Goal: Task Accomplishment & Management: Use online tool/utility

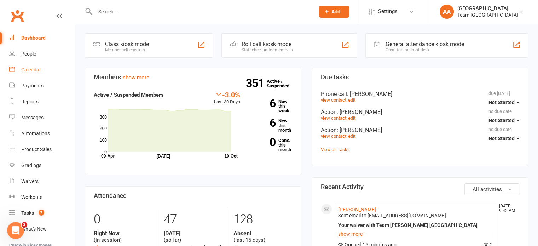
click at [36, 66] on link "Calendar" at bounding box center [41, 70] width 65 height 16
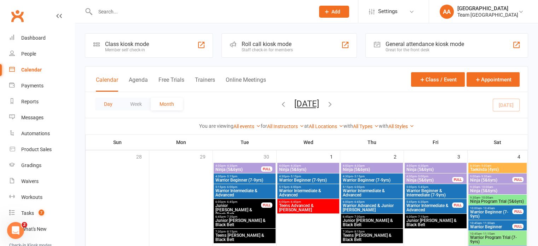
click at [114, 108] on button "Day" at bounding box center [108, 104] width 26 height 13
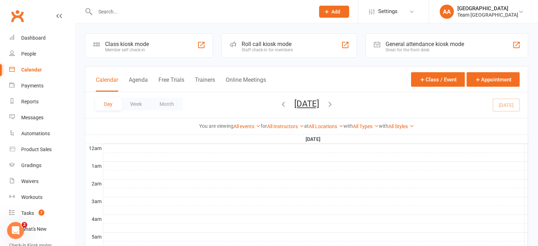
click at [294, 99] on button "[DATE]" at bounding box center [306, 104] width 25 height 10
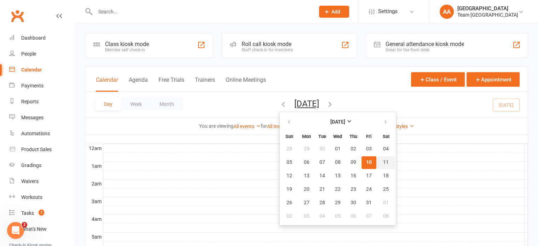
click at [383, 164] on span "11" at bounding box center [386, 163] width 6 height 6
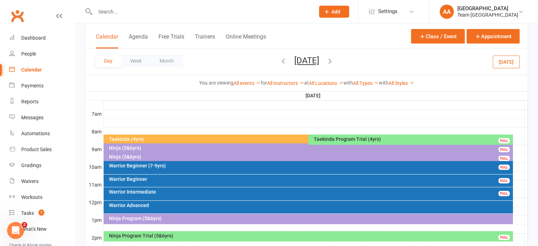
scroll to position [212, 0]
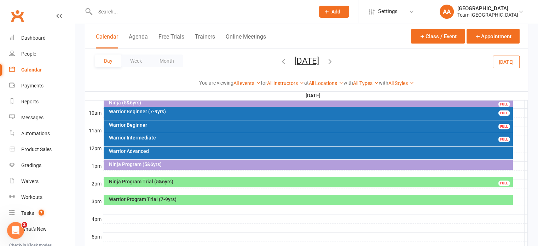
click at [250, 182] on div "Ninja Program Trial (5&6yrs)" at bounding box center [310, 181] width 403 height 5
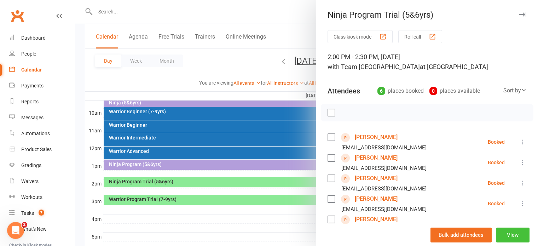
click at [507, 238] on button "View" at bounding box center [513, 234] width 34 height 15
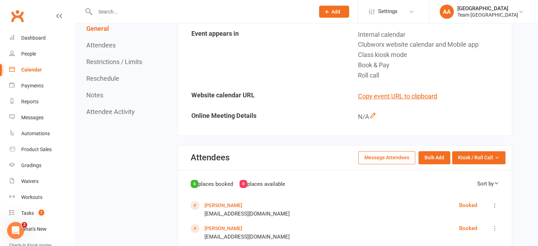
scroll to position [248, 0]
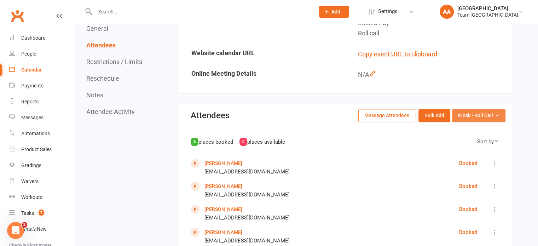
click at [481, 115] on span "Kiosk / Roll Call" at bounding box center [475, 115] width 35 height 8
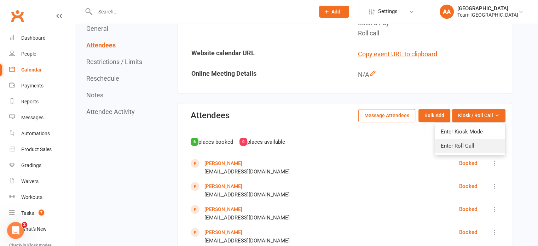
click at [474, 143] on link "Enter Roll Call" at bounding box center [470, 146] width 70 height 14
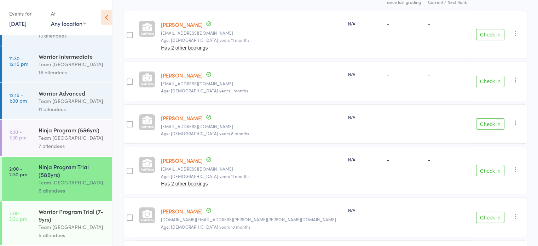
scroll to position [226, 0]
click at [59, 223] on div "Team [GEOGRAPHIC_DATA]" at bounding box center [73, 227] width 68 height 8
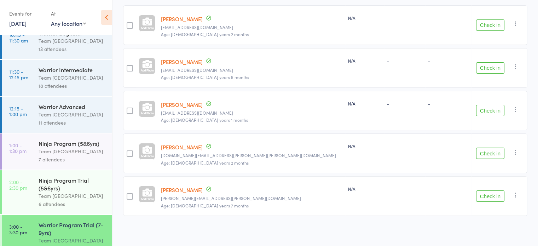
scroll to position [226, 0]
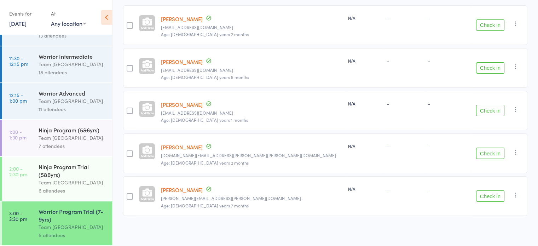
click at [72, 179] on div "Team [GEOGRAPHIC_DATA]" at bounding box center [73, 182] width 68 height 8
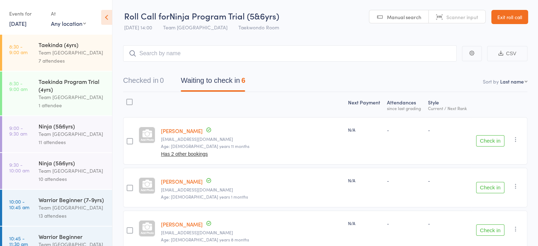
click at [192, 131] on link "[PERSON_NAME]" at bounding box center [182, 130] width 42 height 7
click at [48, 42] on div "Taekinda (4yrs)" at bounding box center [73, 45] width 68 height 8
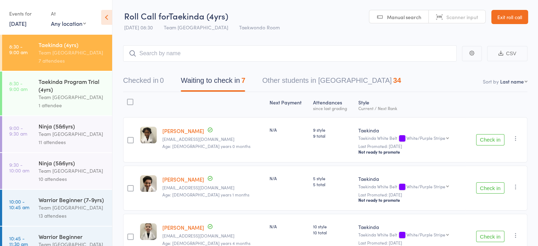
click at [502, 19] on link "Exit roll call" at bounding box center [509, 17] width 37 height 14
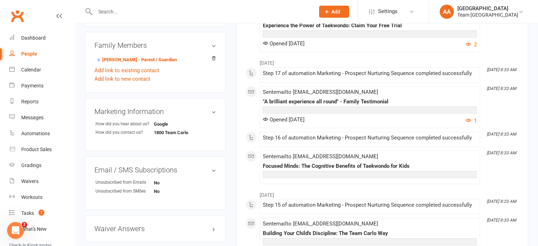
scroll to position [495, 0]
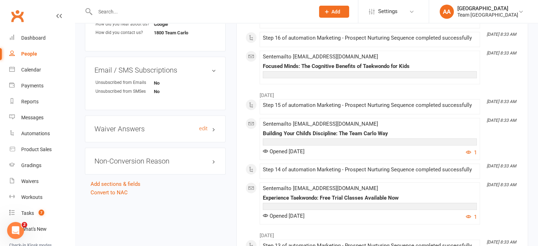
click at [168, 131] on h3 "Waiver Answers edit" at bounding box center [155, 129] width 122 height 8
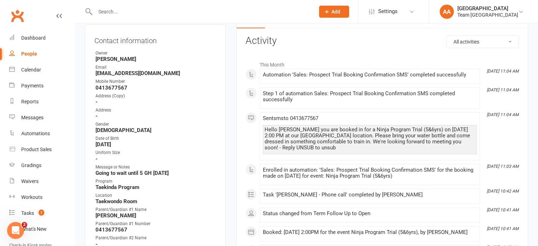
scroll to position [0, 0]
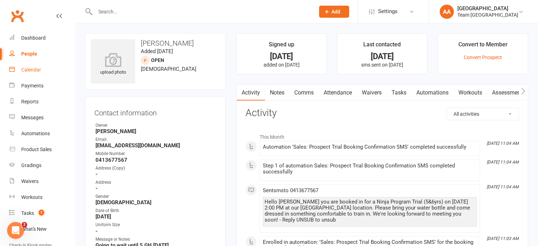
click at [33, 66] on link "Calendar" at bounding box center [41, 70] width 65 height 16
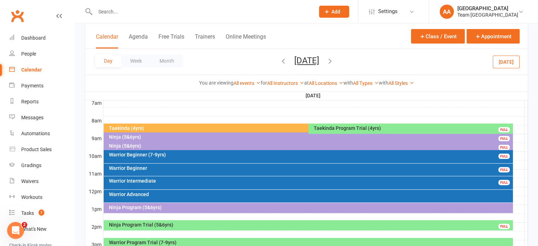
scroll to position [248, 0]
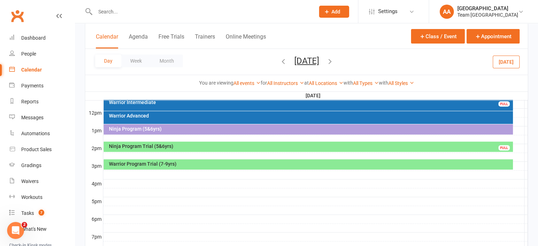
click at [282, 147] on div "Ninja Program Trial (5&6yrs)" at bounding box center [310, 146] width 403 height 5
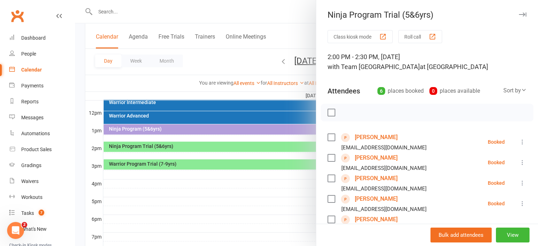
click at [372, 179] on link "[PERSON_NAME]" at bounding box center [376, 178] width 43 height 11
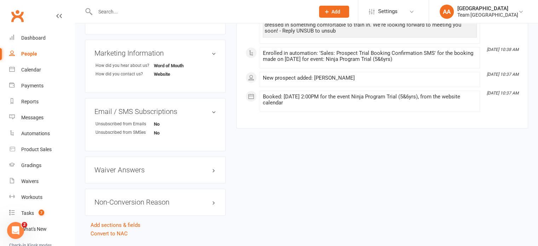
scroll to position [460, 0]
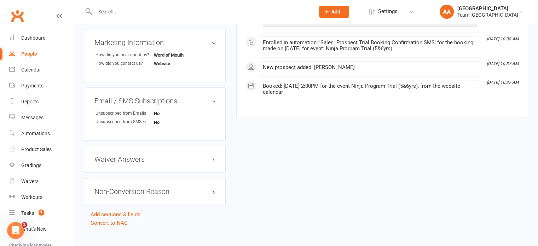
click at [171, 156] on div "Waiver Answers edit" at bounding box center [155, 159] width 141 height 27
click at [173, 166] on div "Waiver Answers edit" at bounding box center [155, 159] width 141 height 27
click at [173, 163] on h3 "Waiver Answers edit" at bounding box center [155, 159] width 122 height 8
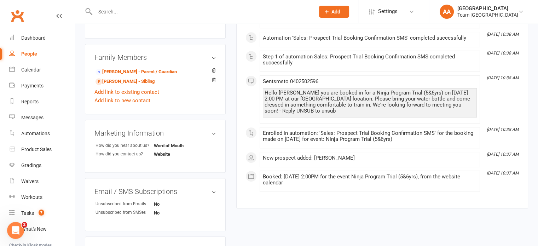
scroll to position [354, 0]
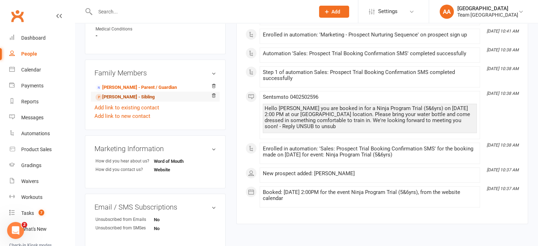
click at [112, 98] on link "Sara Sleiman - Sibling" at bounding box center [125, 96] width 59 height 7
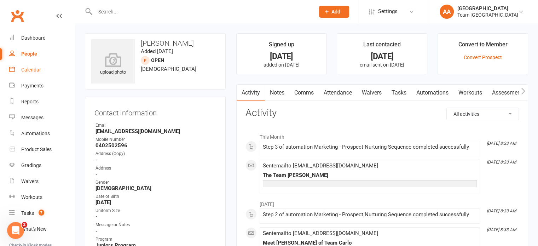
click at [33, 71] on div "Calendar" at bounding box center [31, 70] width 20 height 6
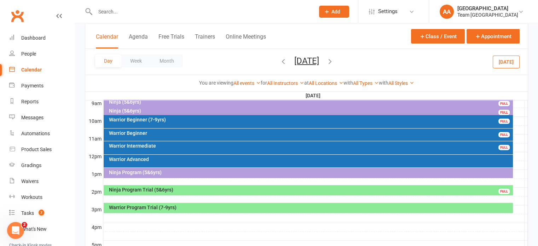
scroll to position [248, 0]
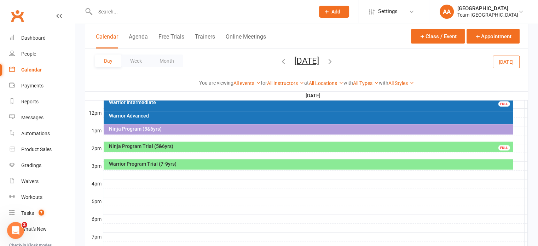
click at [260, 145] on div "Ninja Program Trial (5&6yrs)" at bounding box center [310, 146] width 403 height 5
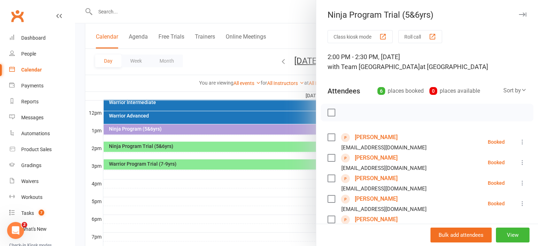
scroll to position [71, 0]
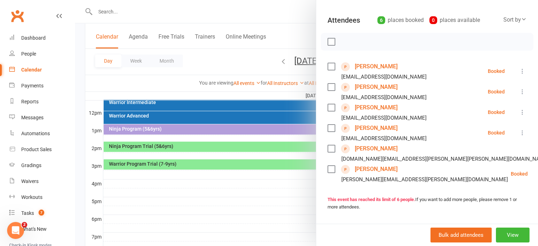
click at [365, 127] on link "David Tuszynski" at bounding box center [376, 127] width 43 height 11
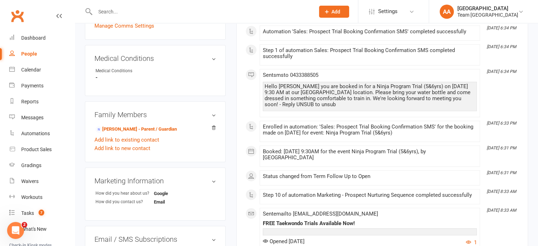
scroll to position [460, 0]
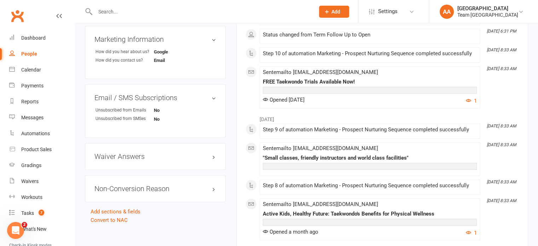
click at [184, 162] on div "Waiver Answers edit" at bounding box center [155, 156] width 141 height 27
click at [179, 155] on h3 "Waiver Answers edit" at bounding box center [155, 156] width 122 height 8
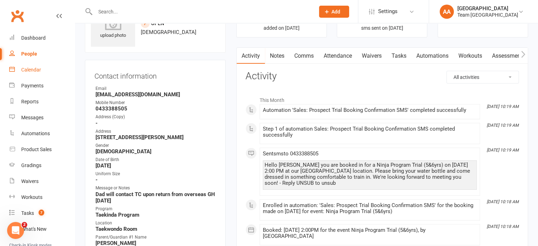
scroll to position [35, 0]
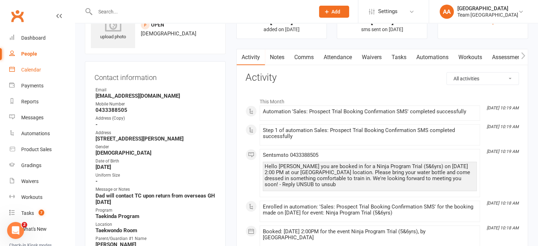
click at [31, 66] on link "Calendar" at bounding box center [41, 70] width 65 height 16
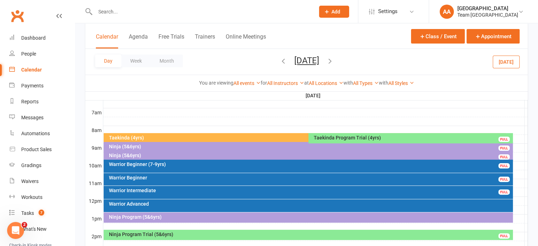
scroll to position [177, 0]
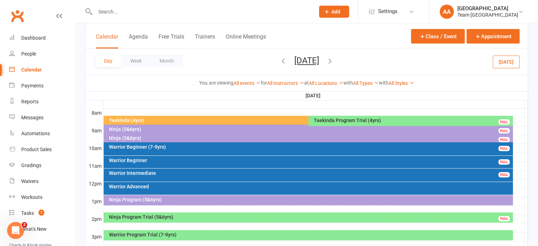
click at [173, 218] on div "Ninja Program Trial (5&6yrs)" at bounding box center [310, 216] width 403 height 5
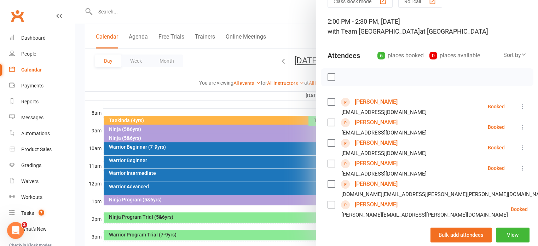
scroll to position [71, 0]
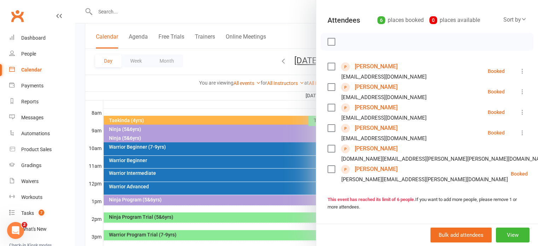
click at [369, 149] on link "Lincoln Weber" at bounding box center [376, 148] width 43 height 11
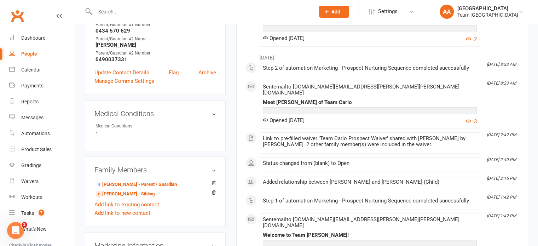
scroll to position [318, 0]
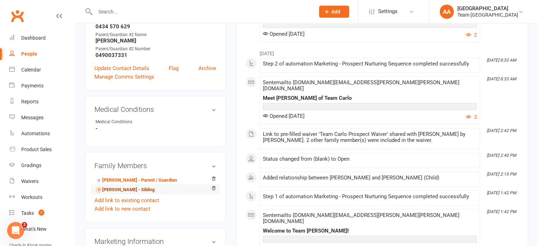
click at [123, 186] on link "Mackenzie Weber - Sibling" at bounding box center [125, 189] width 59 height 7
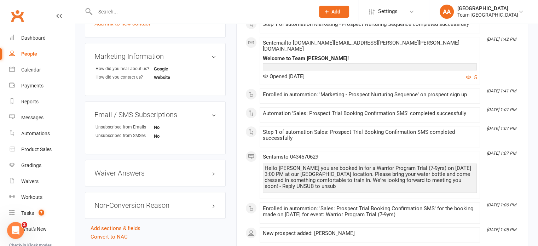
scroll to position [531, 0]
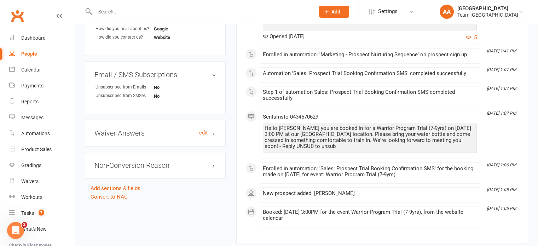
click at [178, 129] on h3 "Waiver Answers edit" at bounding box center [155, 133] width 122 height 8
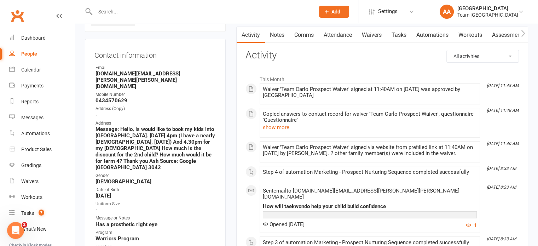
scroll to position [0, 0]
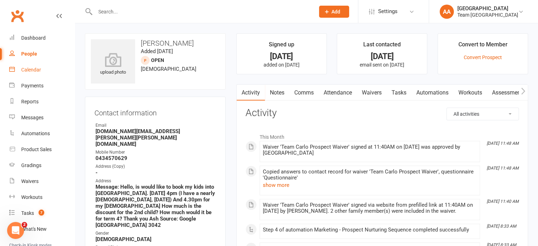
click at [38, 66] on link "Calendar" at bounding box center [41, 70] width 65 height 16
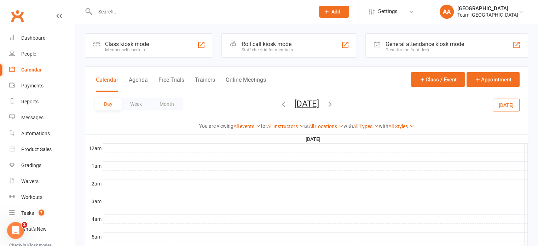
click at [301, 100] on button "Saturday, Oct 11, 2025" at bounding box center [306, 104] width 25 height 10
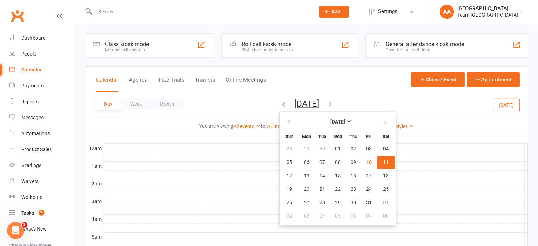
click at [383, 162] on span "11" at bounding box center [386, 163] width 6 height 6
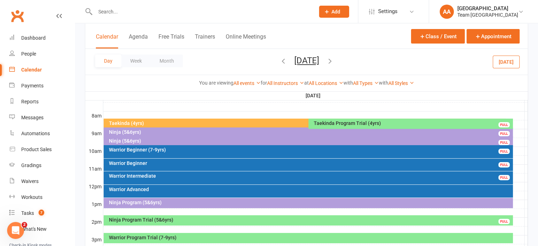
scroll to position [212, 0]
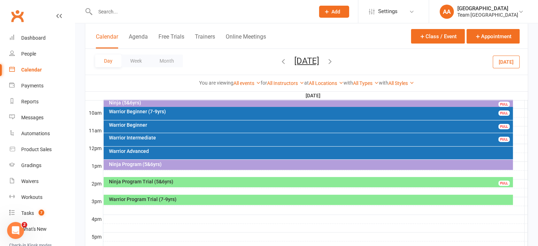
click at [177, 202] on div "Warrior Program Trial (7-9yrs)" at bounding box center [308, 200] width 409 height 10
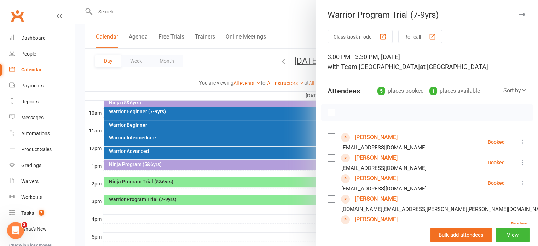
click at [185, 180] on div at bounding box center [306, 123] width 463 height 246
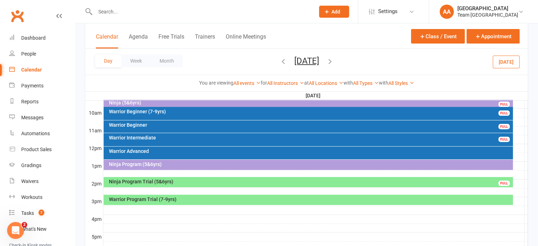
click at [185, 180] on div "Ninja Program Trial (5&6yrs)" at bounding box center [310, 181] width 403 height 5
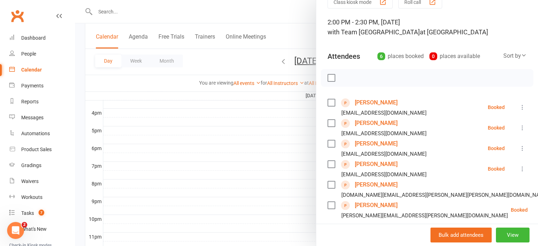
scroll to position [71, 0]
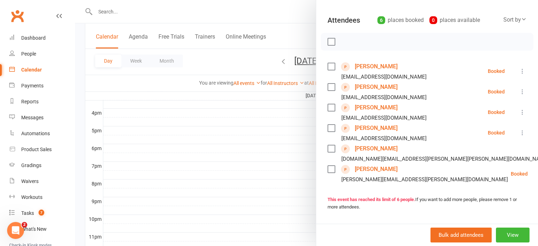
click at [375, 168] on link "Phoebe Yang" at bounding box center [376, 168] width 43 height 11
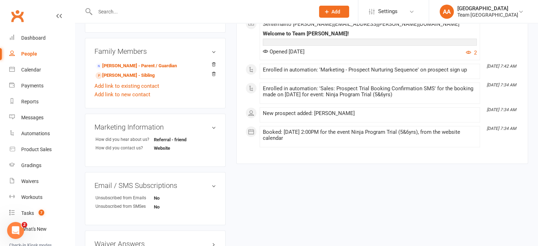
scroll to position [425, 0]
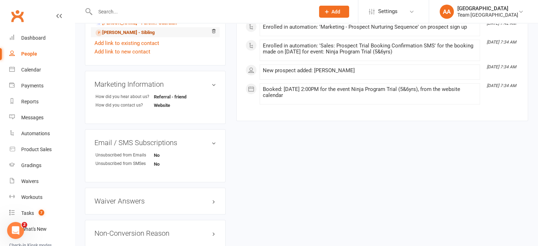
click at [120, 29] on link "Abigail Yang - Sibling" at bounding box center [125, 32] width 59 height 7
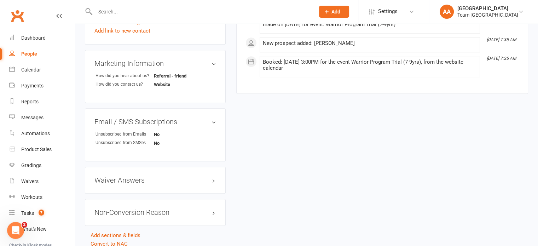
scroll to position [477, 0]
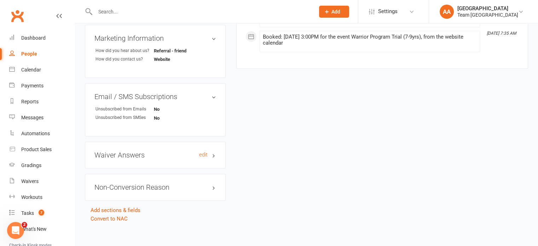
click at [181, 151] on h3 "Waiver Answers edit" at bounding box center [155, 155] width 122 height 8
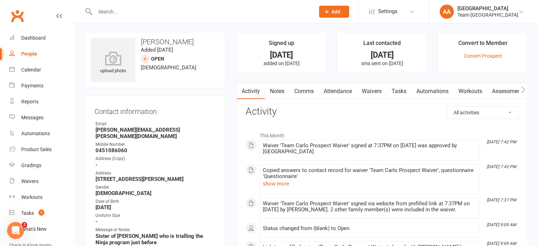
scroll to position [0, 0]
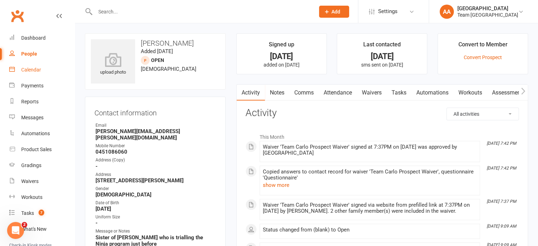
click at [37, 67] on div "Calendar" at bounding box center [31, 70] width 20 height 6
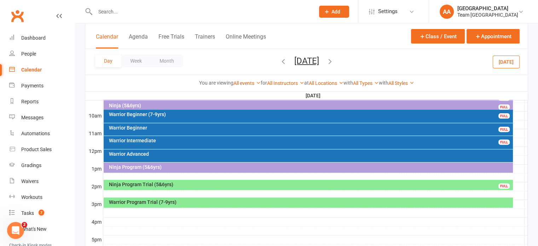
scroll to position [248, 0]
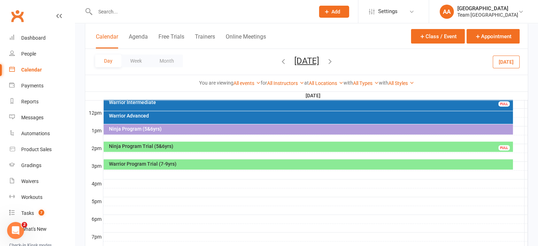
click at [208, 167] on div "Warrior Program Trial (7-9yrs)" at bounding box center [308, 164] width 409 height 10
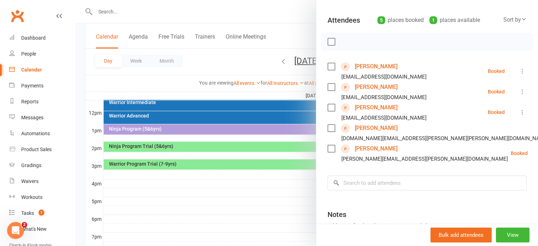
scroll to position [106, 0]
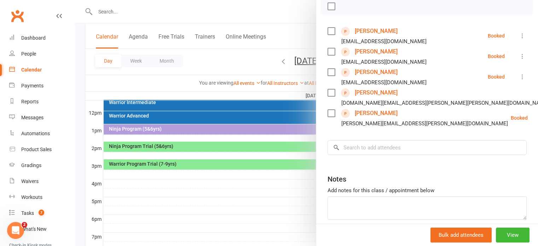
click at [373, 51] on link "Sumaya Mohamad" at bounding box center [376, 51] width 43 height 11
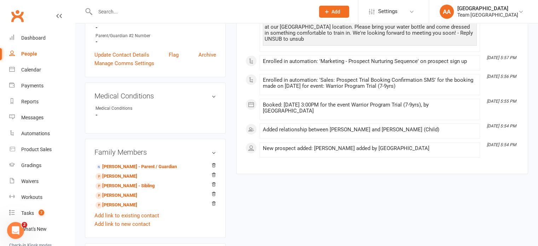
scroll to position [354, 0]
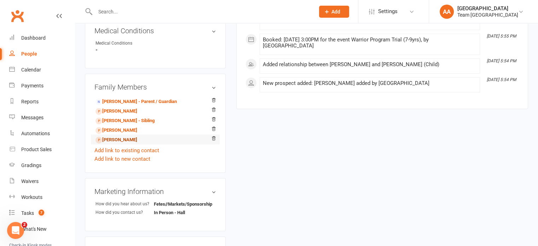
click at [121, 142] on link "Khadija Mohamad - Sibling" at bounding box center [117, 139] width 42 height 7
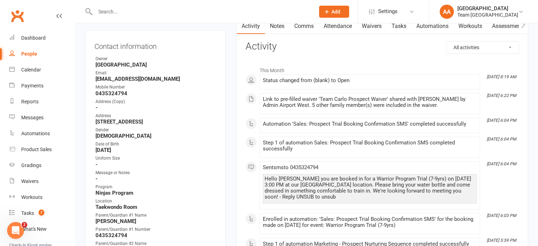
scroll to position [71, 0]
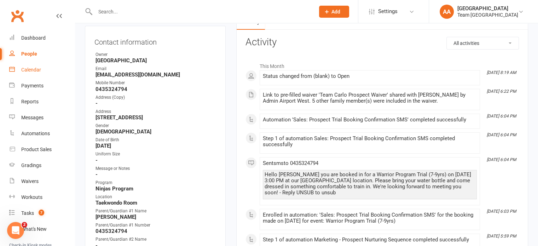
click at [35, 70] on div "Calendar" at bounding box center [31, 70] width 20 height 6
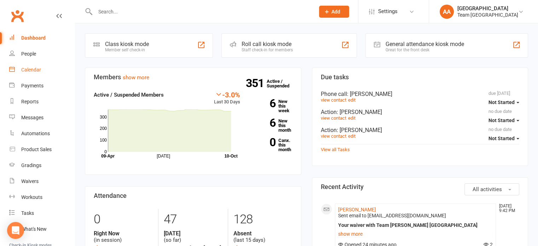
click at [36, 67] on div "Calendar" at bounding box center [31, 70] width 20 height 6
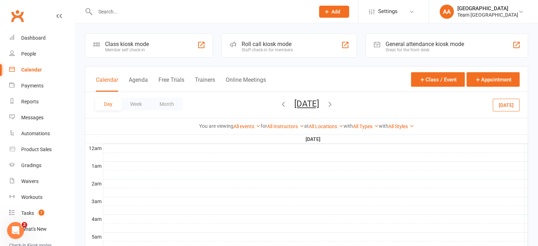
click at [319, 100] on button "[DATE]" at bounding box center [306, 104] width 25 height 10
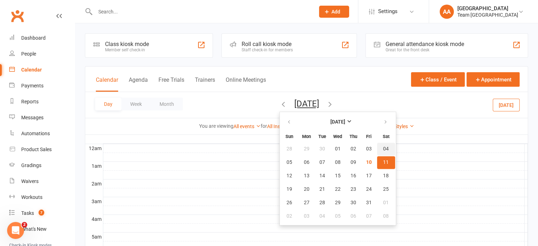
click at [383, 150] on span "04" at bounding box center [386, 149] width 6 height 6
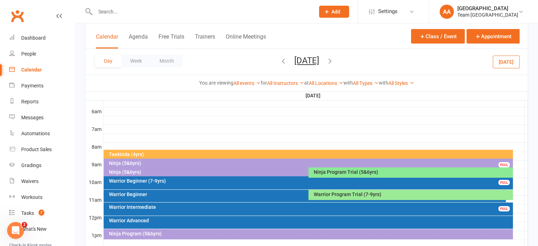
scroll to position [142, 0]
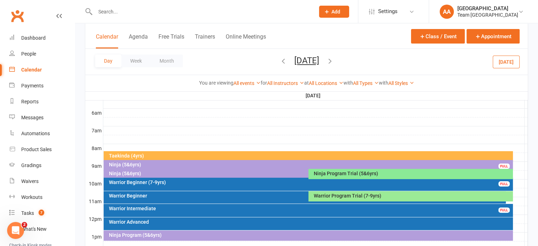
click at [238, 154] on div "Taekinda (4yrs)" at bounding box center [310, 155] width 403 height 5
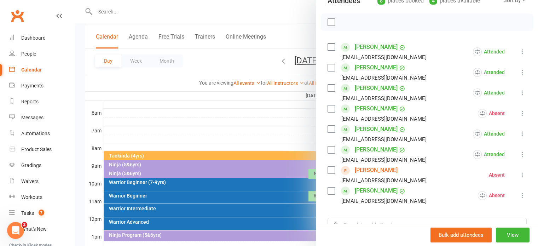
scroll to position [106, 0]
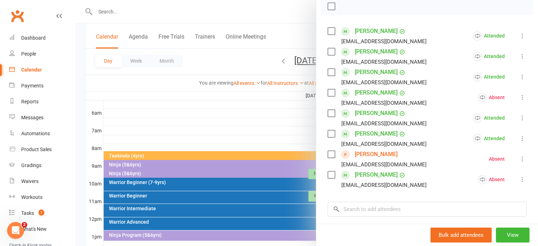
click at [519, 78] on icon at bounding box center [522, 76] width 7 height 7
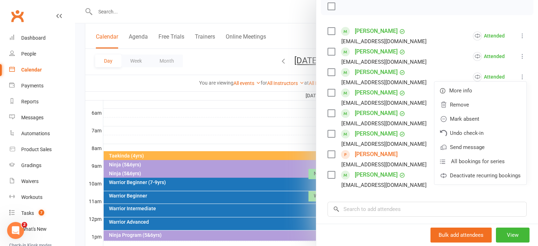
click at [422, 57] on li "Alan Angulo Luciani alexangulom@gmail.com Attended More info Remove Mark absent…" at bounding box center [427, 56] width 199 height 21
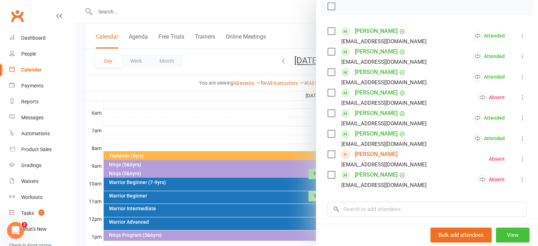
click at [505, 232] on button "View" at bounding box center [513, 234] width 34 height 15
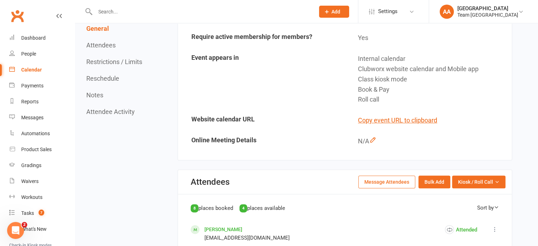
scroll to position [283, 0]
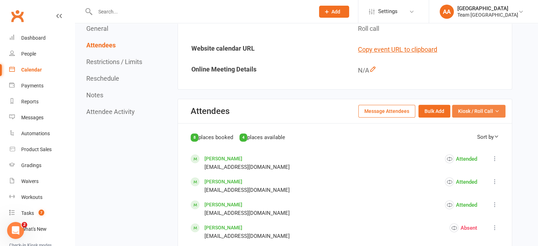
click at [492, 115] on span "Kiosk / Roll Call" at bounding box center [475, 111] width 35 height 8
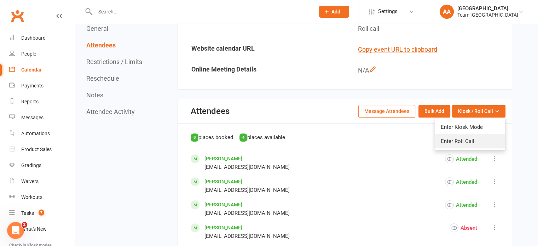
click at [486, 143] on link "Enter Roll Call" at bounding box center [470, 141] width 70 height 14
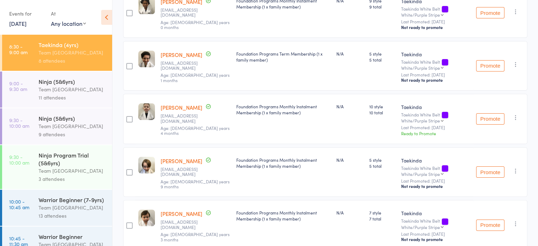
scroll to position [142, 0]
click at [484, 117] on button "Promote" at bounding box center [490, 118] width 28 height 11
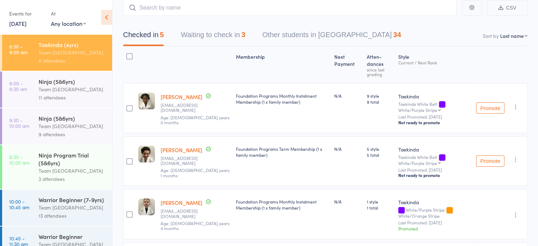
scroll to position [0, 0]
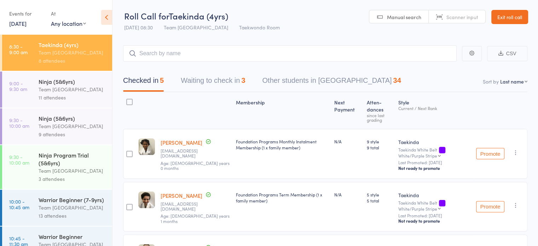
click at [512, 21] on link "Exit roll call" at bounding box center [509, 17] width 37 height 14
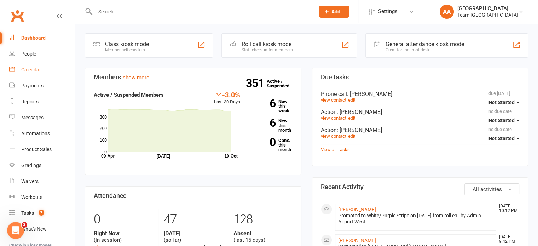
click at [29, 68] on div "Calendar" at bounding box center [31, 70] width 20 height 6
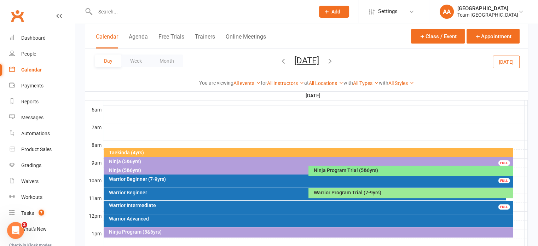
scroll to position [177, 0]
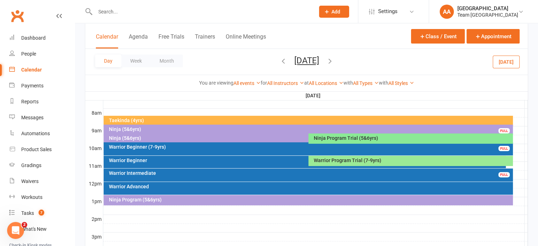
click at [312, 61] on button "Saturday, Oct 4, 2025" at bounding box center [306, 61] width 25 height 10
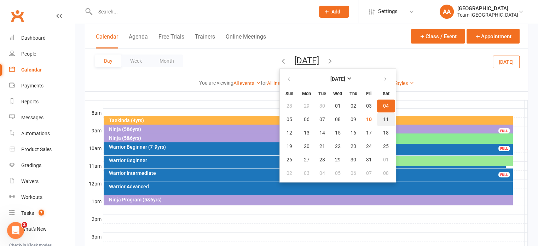
click at [377, 117] on button "11" at bounding box center [386, 119] width 18 height 13
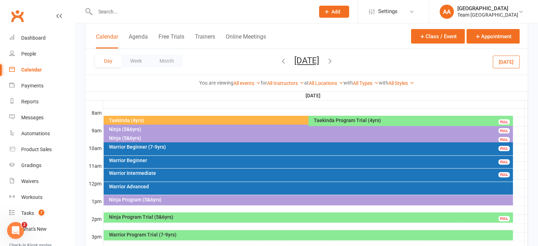
click at [210, 119] on div "Taekinda (4yrs)" at bounding box center [307, 120] width 396 height 5
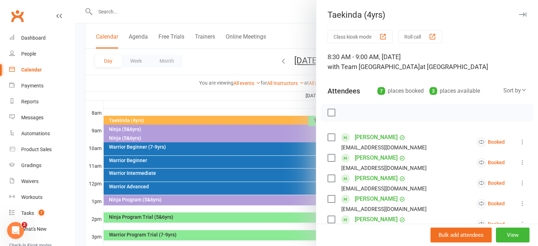
drag, startPoint x: 285, startPoint y: 90, endPoint x: 290, endPoint y: 92, distance: 5.6
click at [286, 90] on div at bounding box center [306, 123] width 463 height 246
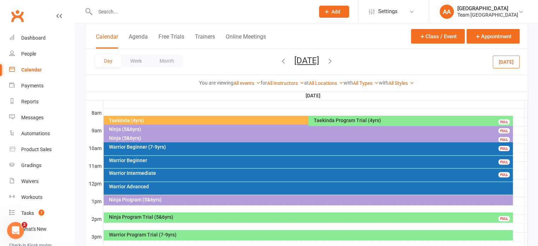
click at [334, 119] on div "Taekinda Program Trial (4yrs)" at bounding box center [412, 120] width 198 height 5
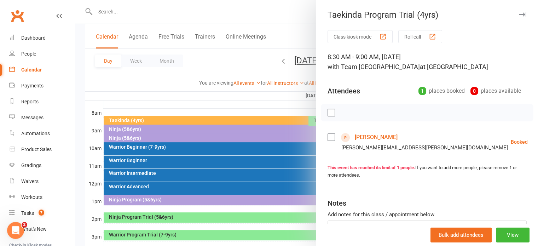
click at [377, 138] on link "[PERSON_NAME]" at bounding box center [376, 137] width 43 height 11
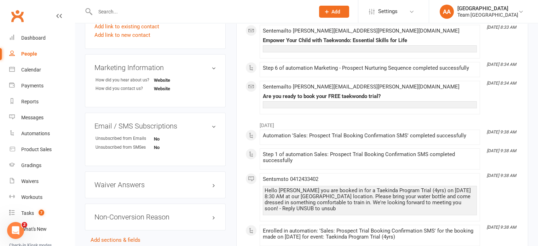
scroll to position [495, 0]
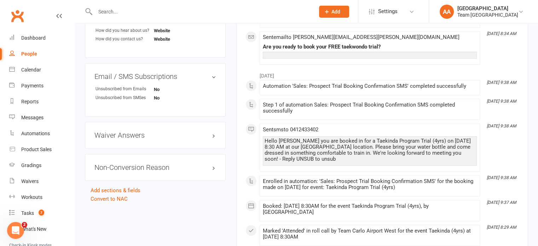
click at [175, 134] on div "Waiver Answers edit" at bounding box center [155, 135] width 141 height 27
click at [164, 132] on h3 "Waiver Answers edit" at bounding box center [155, 135] width 122 height 8
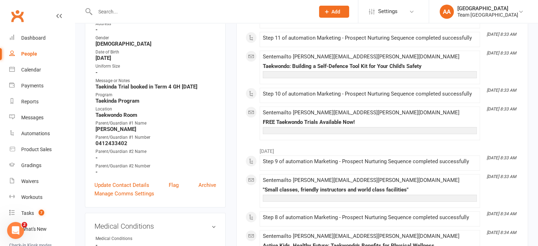
scroll to position [177, 0]
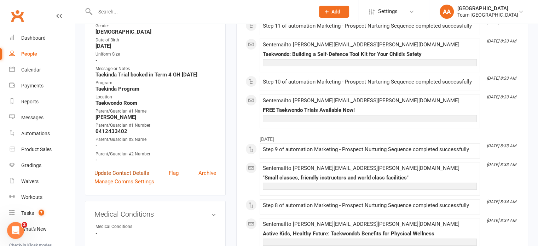
click at [122, 169] on link "Update Contact Details" at bounding box center [121, 173] width 55 height 8
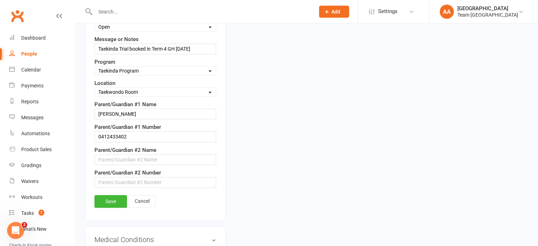
scroll to position [461, 0]
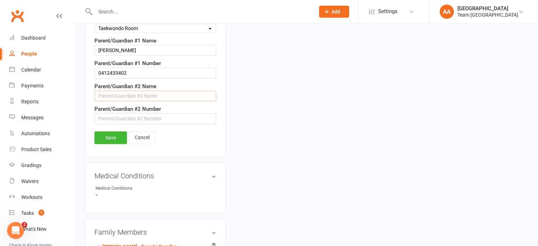
click at [116, 93] on input "text" at bounding box center [155, 96] width 122 height 11
type input "Robert"
click at [109, 131] on link "Save" at bounding box center [110, 137] width 33 height 13
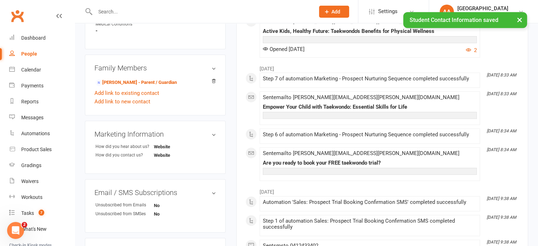
scroll to position [284, 0]
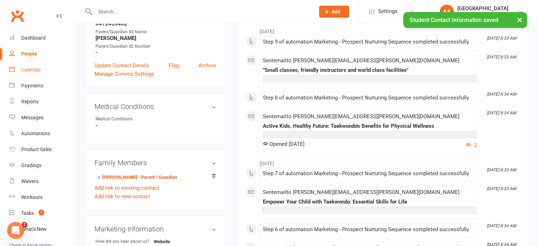
click at [35, 67] on div "Calendar" at bounding box center [31, 70] width 20 height 6
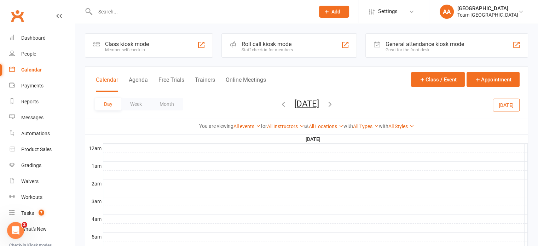
click at [290, 110] on span "Saturday, Oct 11, 2025 October 2025 Sun Mon Tue Wed Thu Fri Sat 28 29 30 01 02 …" at bounding box center [306, 105] width 39 height 12
click at [294, 103] on button "Saturday, Oct 11, 2025" at bounding box center [306, 104] width 25 height 10
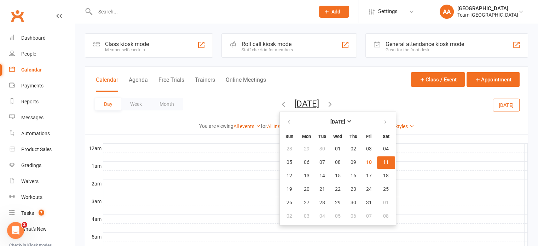
click at [383, 160] on span "11" at bounding box center [386, 163] width 6 height 6
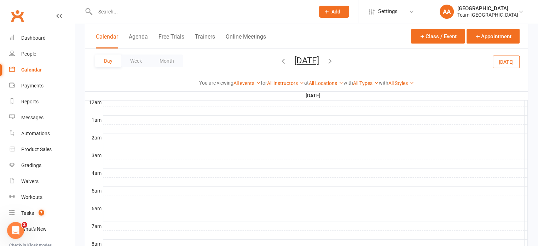
scroll to position [177, 0]
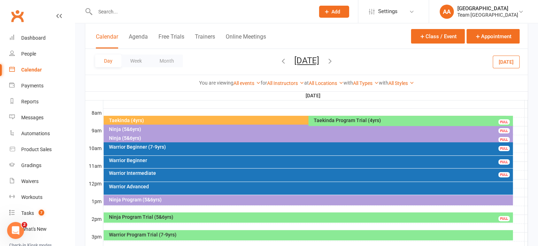
click at [145, 119] on div "Taekinda (4yrs)" at bounding box center [307, 120] width 396 height 5
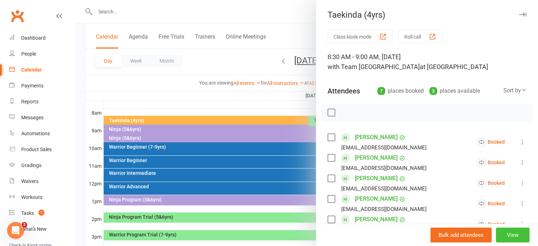
click at [500, 236] on button "View" at bounding box center [513, 234] width 34 height 15
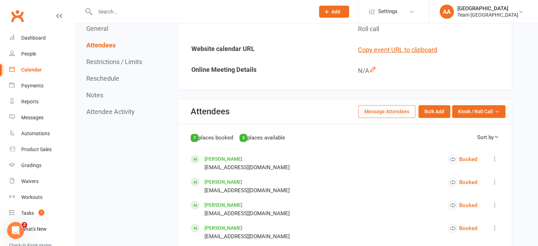
scroll to position [283, 0]
click at [472, 115] on span "Kiosk / Roll Call" at bounding box center [475, 111] width 35 height 8
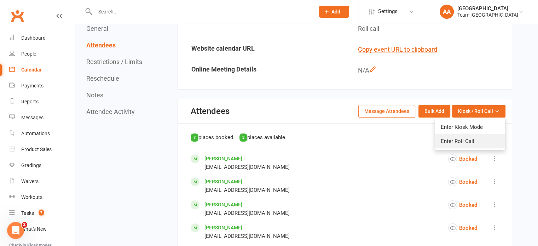
click at [480, 148] on link "Enter Roll Call" at bounding box center [470, 141] width 70 height 14
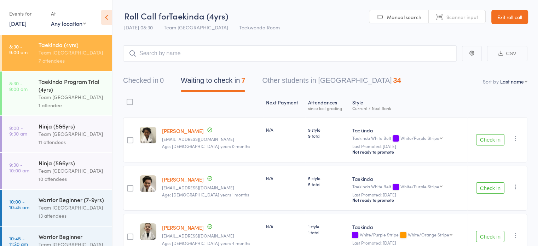
click at [517, 82] on select "First name Last name Birthday [DATE]? Behind on payments? Check in time Next pa…" at bounding box center [513, 81] width 27 height 7
select select "10"
click at [500, 78] on select "First name Last name Birthday [DATE]? Behind on payments? Check in time Next pa…" at bounding box center [513, 81] width 27 height 7
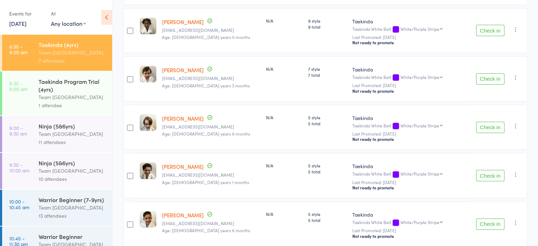
scroll to position [165, 0]
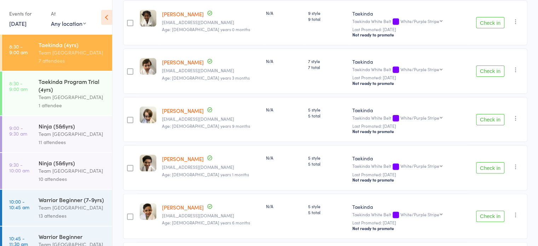
click at [81, 94] on div "Team [GEOGRAPHIC_DATA]" at bounding box center [73, 97] width 68 height 8
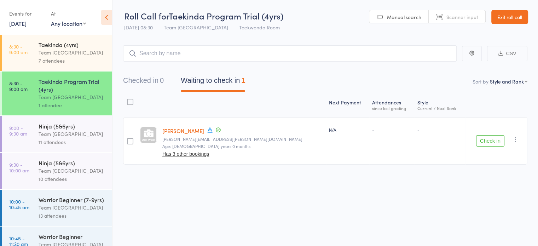
click at [65, 138] on div "Team [GEOGRAPHIC_DATA]" at bounding box center [73, 134] width 68 height 8
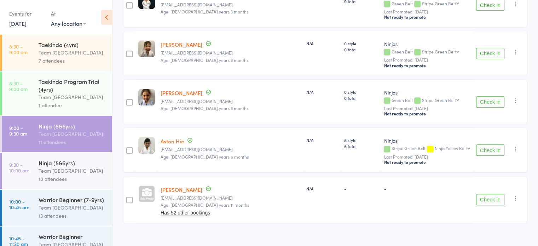
scroll to position [431, 0]
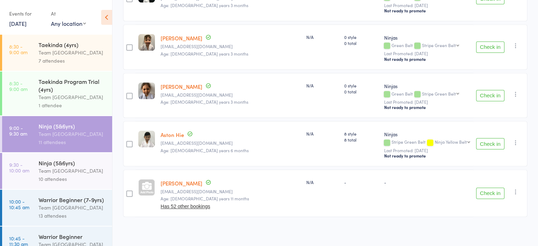
click at [50, 178] on div "10 attendees" at bounding box center [73, 179] width 68 height 8
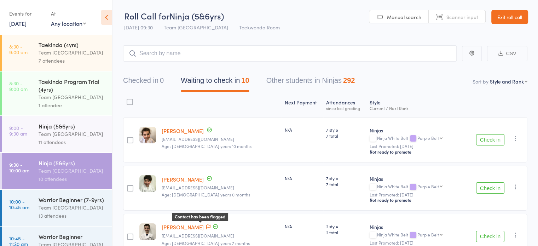
click at [206, 228] on icon at bounding box center [208, 226] width 4 height 5
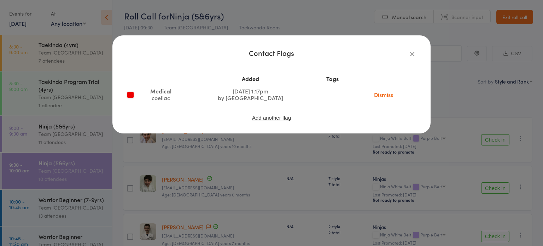
click at [415, 53] on icon "button" at bounding box center [413, 54] width 8 height 8
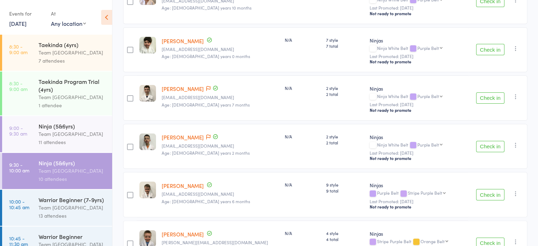
scroll to position [142, 0]
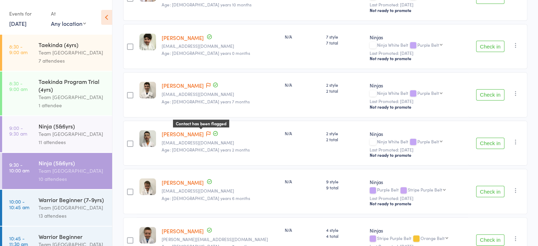
click at [206, 132] on icon at bounding box center [208, 133] width 4 height 5
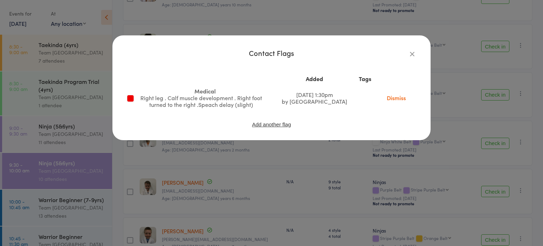
click at [409, 51] on icon "button" at bounding box center [413, 54] width 8 height 8
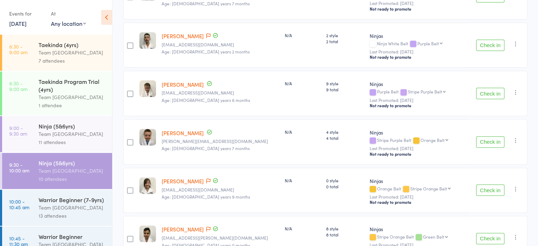
scroll to position [239, 0]
click at [44, 203] on div "Warrior Beginner (7-9yrs)" at bounding box center [73, 200] width 68 height 8
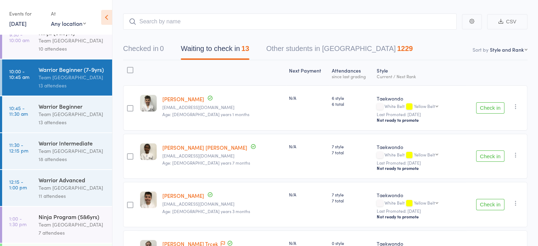
scroll to position [142, 0]
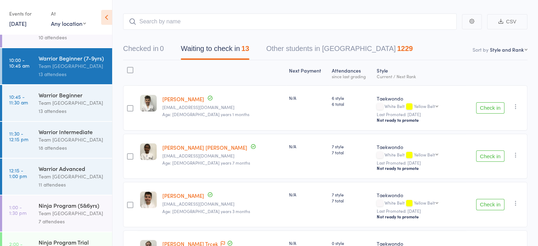
click at [41, 99] on div "Warrior Beginner" at bounding box center [73, 95] width 68 height 8
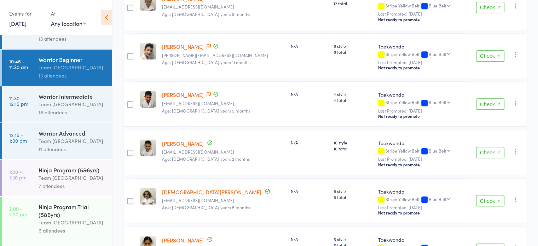
scroll to position [454, 0]
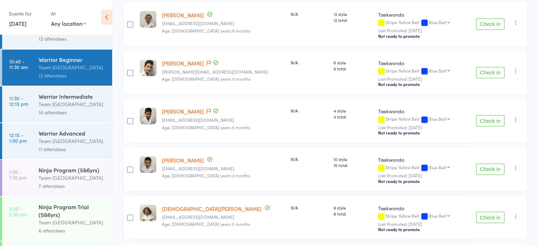
click at [55, 100] on div "Warrior Intermediate" at bounding box center [73, 96] width 68 height 8
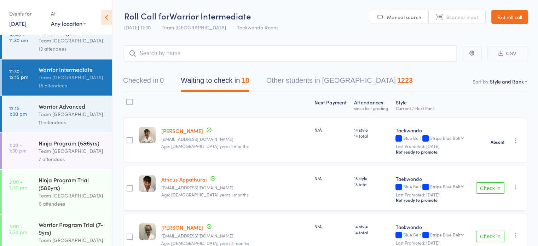
scroll to position [226, 0]
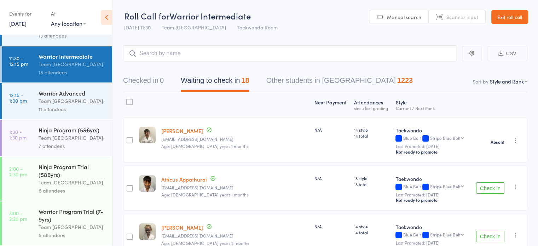
click at [18, 96] on time "12:15 - 1:00 pm" at bounding box center [18, 97] width 18 height 11
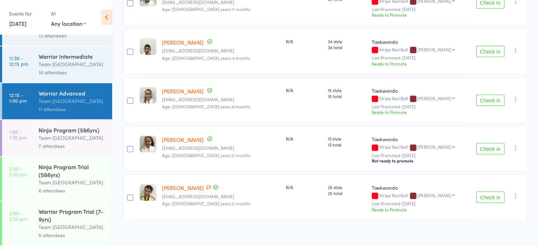
scroll to position [428, 0]
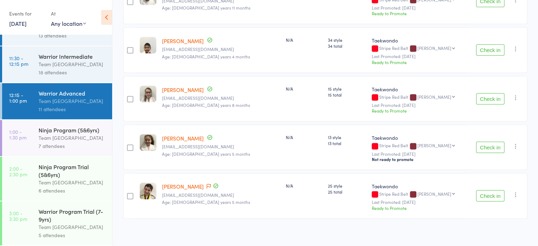
click at [21, 145] on link "1:00 - 1:30 pm Ninja Program (5&6yrs) Team [GEOGRAPHIC_DATA] West 7 attendees" at bounding box center [57, 138] width 110 height 36
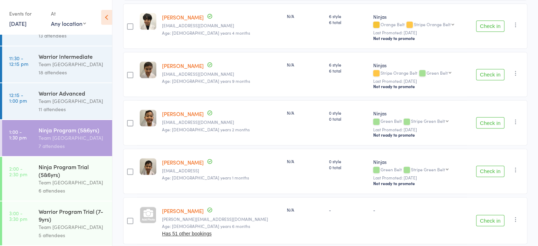
scroll to position [238, 0]
